Goal: Task Accomplishment & Management: Use online tool/utility

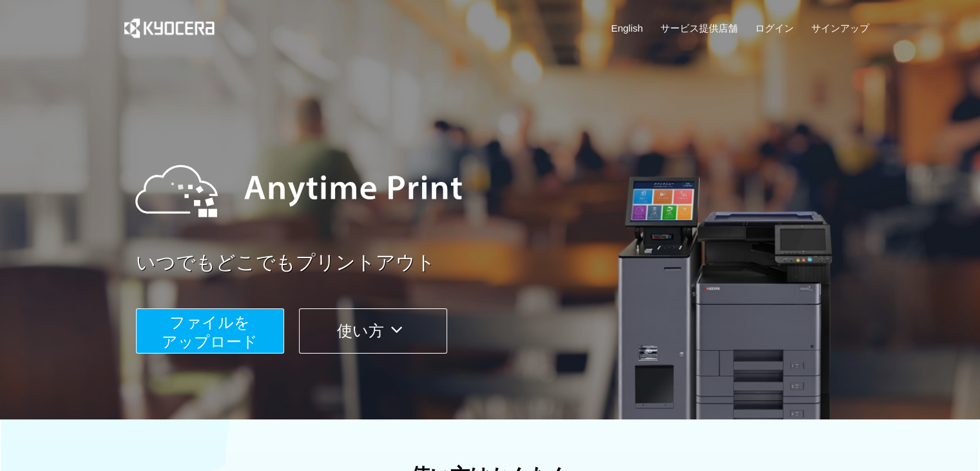
click at [219, 332] on span "ファイルを ​​アップロード" at bounding box center [210, 331] width 96 height 37
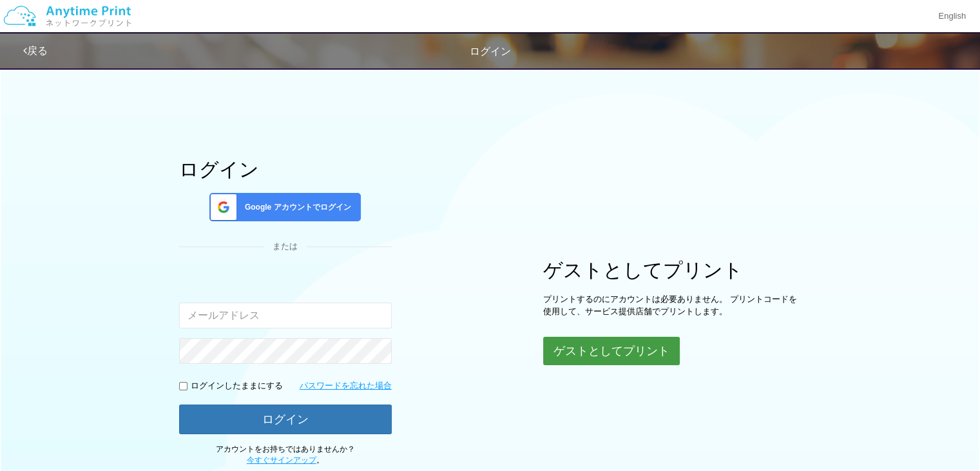
click at [634, 354] on button "ゲストとしてプリント" at bounding box center [611, 350] width 137 height 28
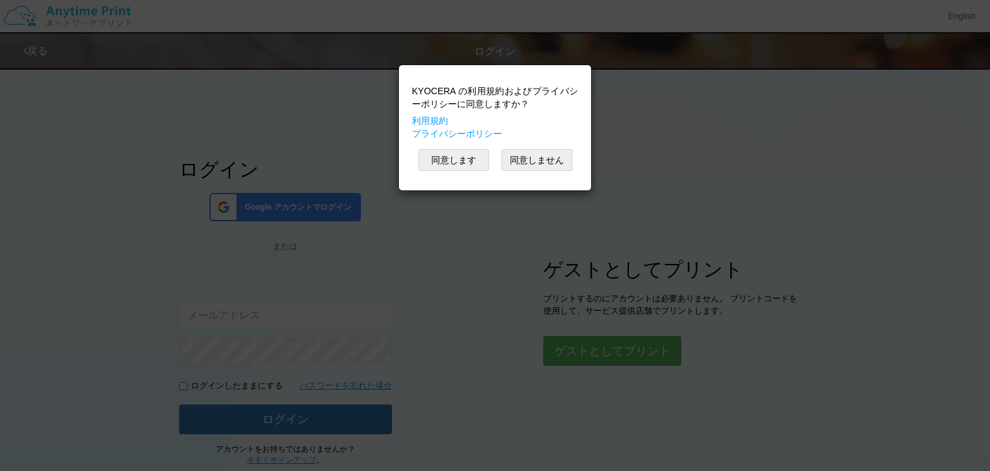
drag, startPoint x: 738, startPoint y: 279, endPoint x: 989, endPoint y: 92, distance: 312.7
click at [989, 92] on div "KYOCERA の利用規約およびプライバシーポリシーに同意しますか？ 利用規約 プライバシーポリシー 同意します 同意しません" at bounding box center [495, 235] width 990 height 471
click at [474, 160] on button "同意します" at bounding box center [453, 160] width 71 height 22
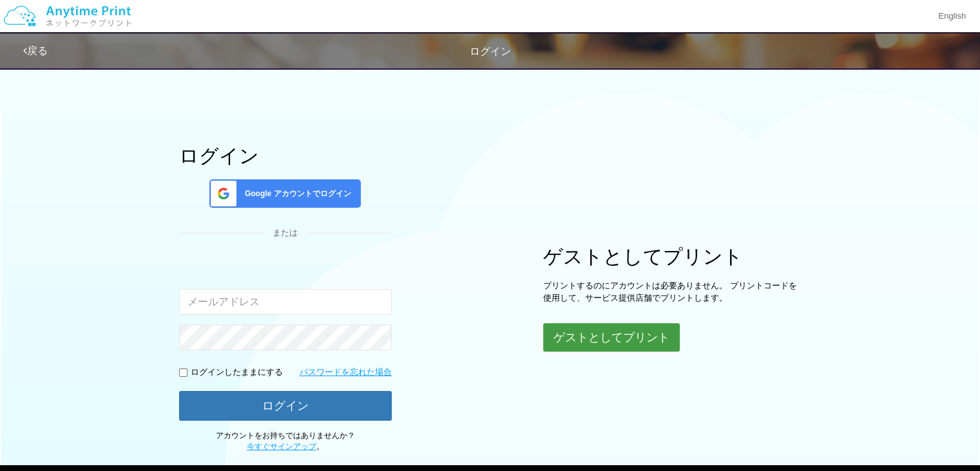
scroll to position [88, 0]
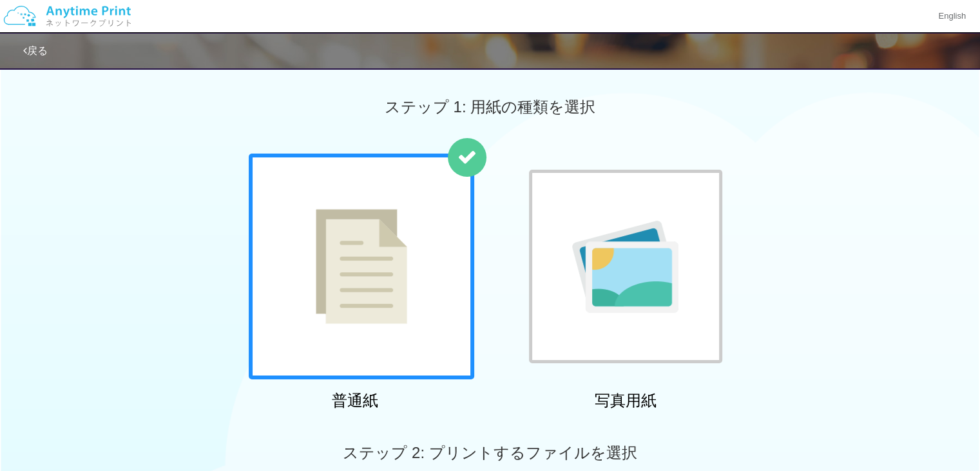
click at [374, 331] on div at bounding box center [362, 266] width 226 height 226
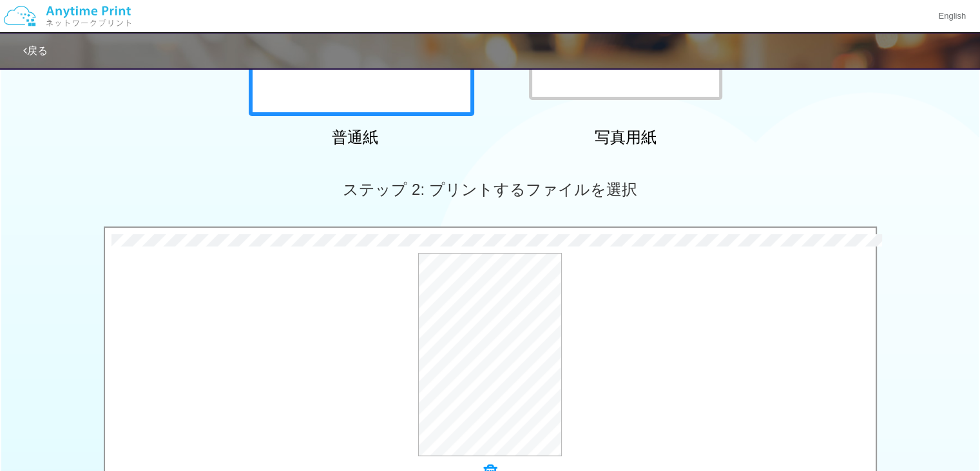
scroll to position [510, 0]
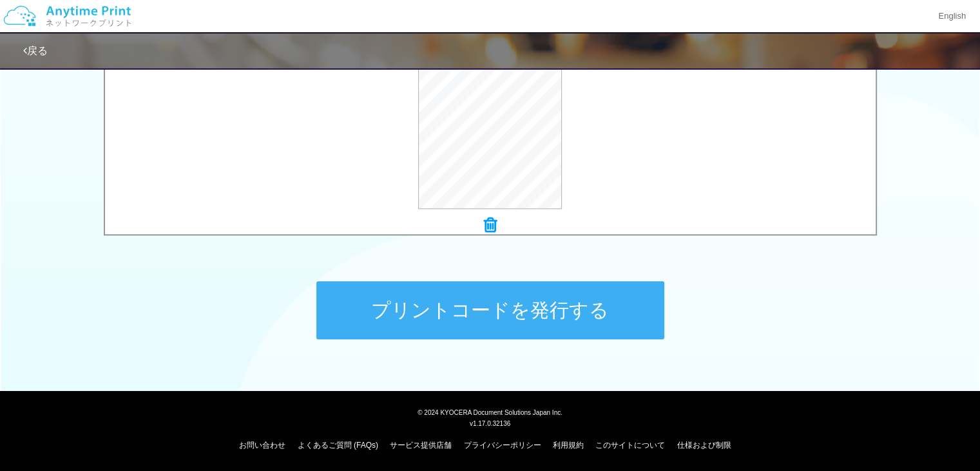
click at [539, 297] on button "プリントコードを発行する" at bounding box center [490, 310] width 348 height 58
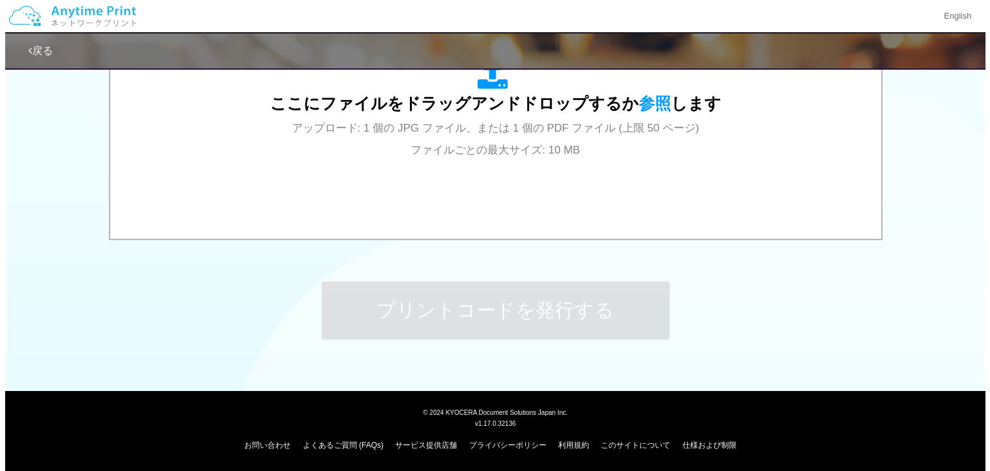
scroll to position [0, 0]
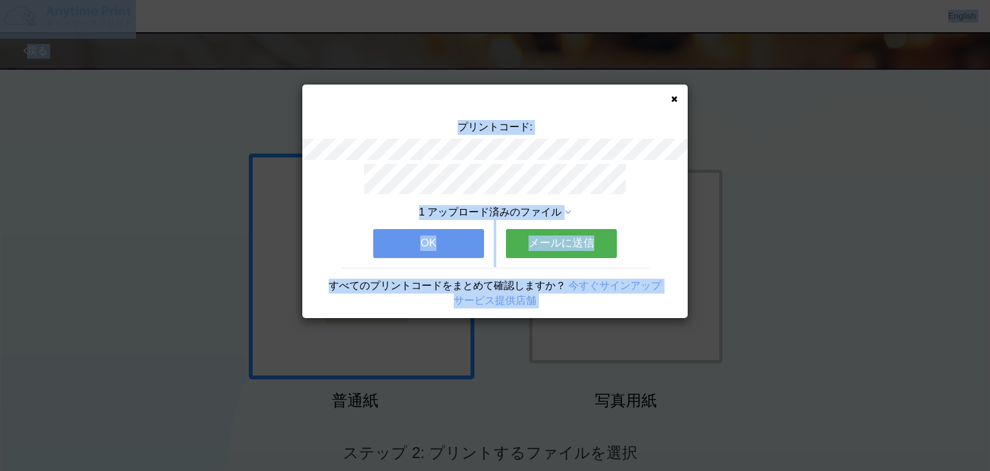
drag, startPoint x: 671, startPoint y: 99, endPoint x: 857, endPoint y: -44, distance: 234.8
click at [857, 0] on html "プリントコード: 1 アップロード済みのファイル OK メールに送信 すべてのプリントコードをまとめて確認しますか？ 今すぐサインアップ サービス提供店舗 E…" at bounding box center [495, 235] width 990 height 471
